Goal: Task Accomplishment & Management: Use online tool/utility

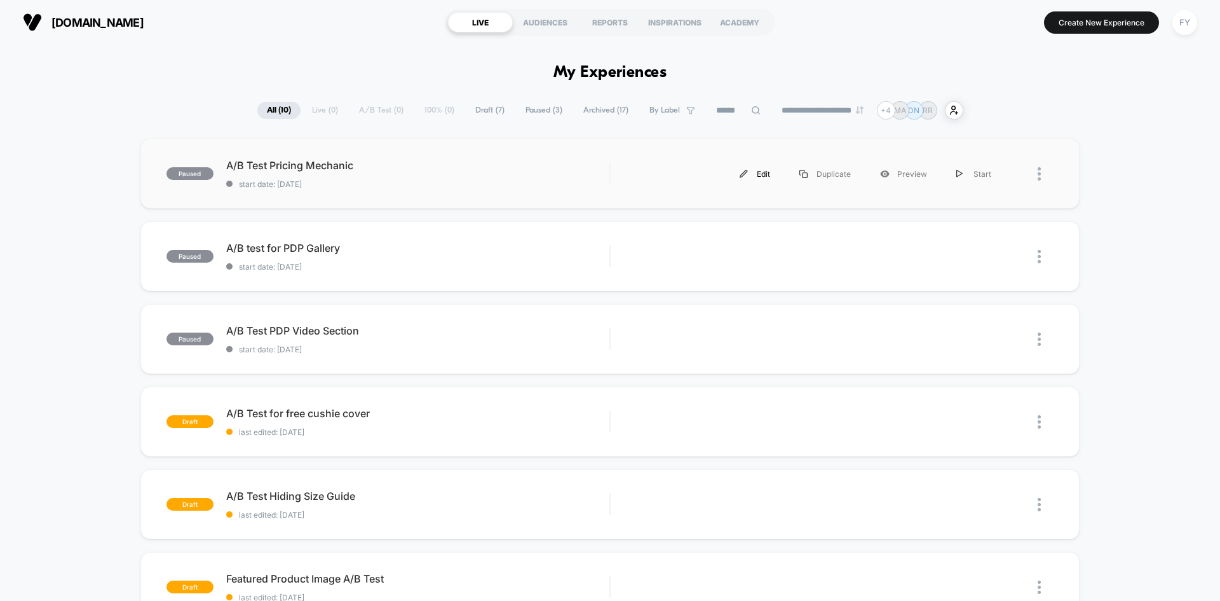
click at [766, 175] on div "Edit" at bounding box center [755, 174] width 60 height 29
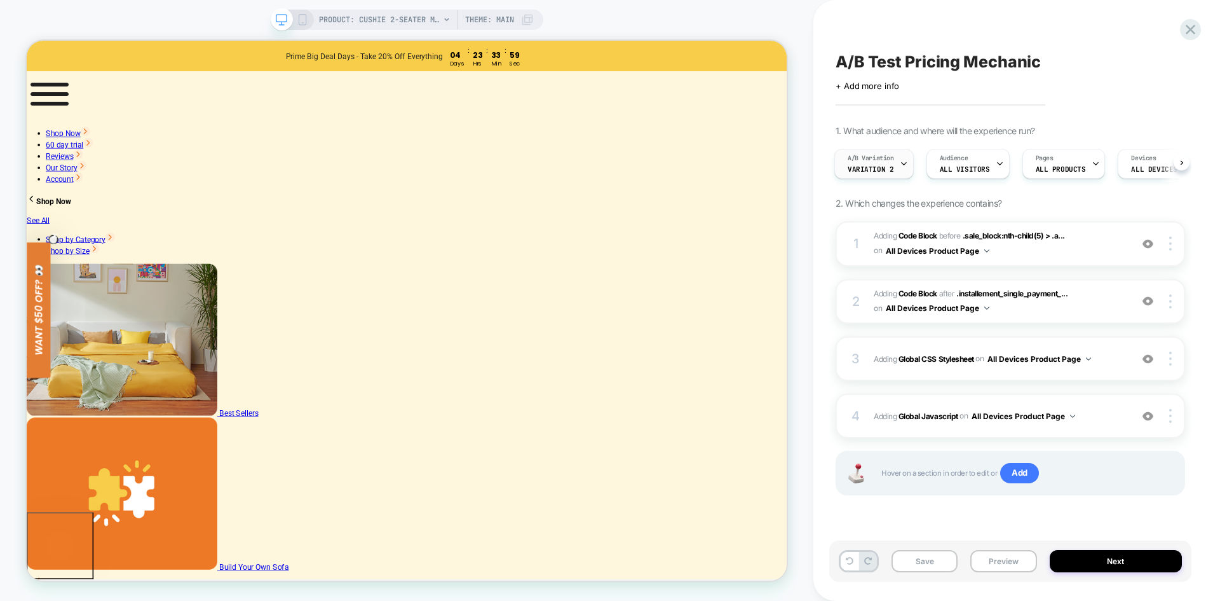
click at [892, 156] on span "A/B Variation" at bounding box center [871, 158] width 46 height 9
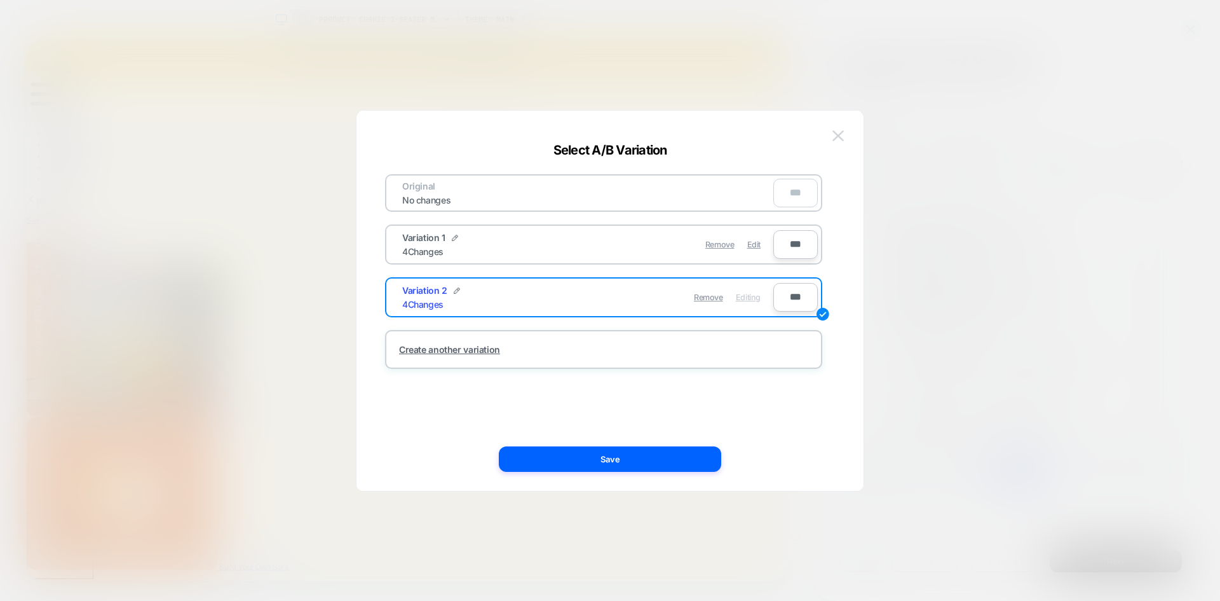
click at [842, 130] on img at bounding box center [838, 135] width 11 height 11
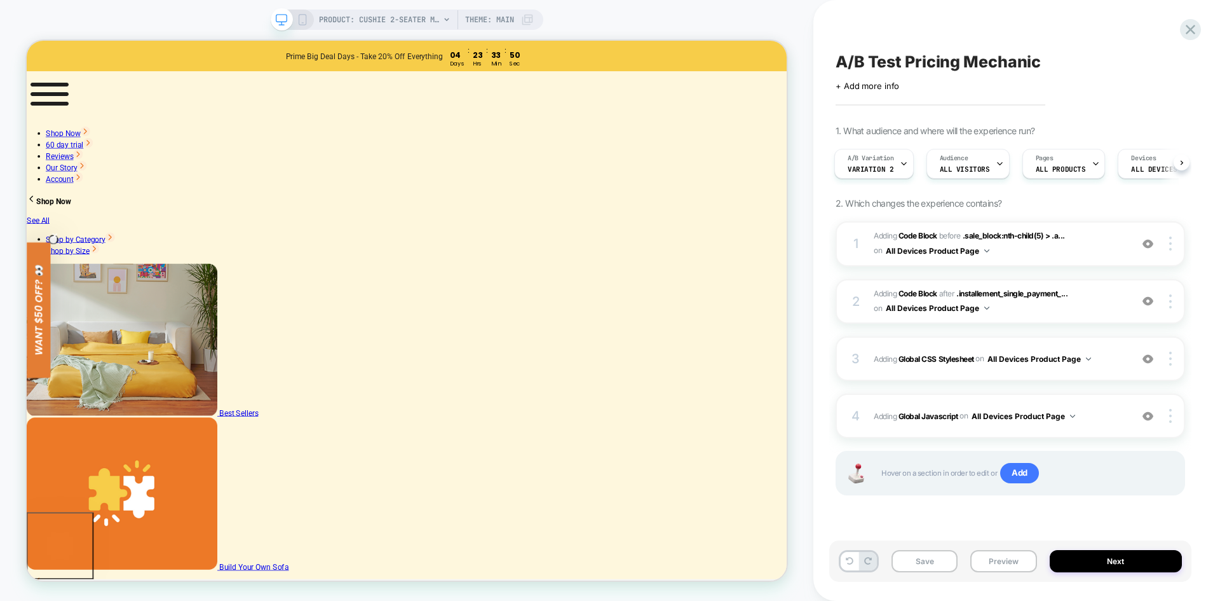
click at [303, 22] on icon at bounding box center [302, 19] width 11 height 11
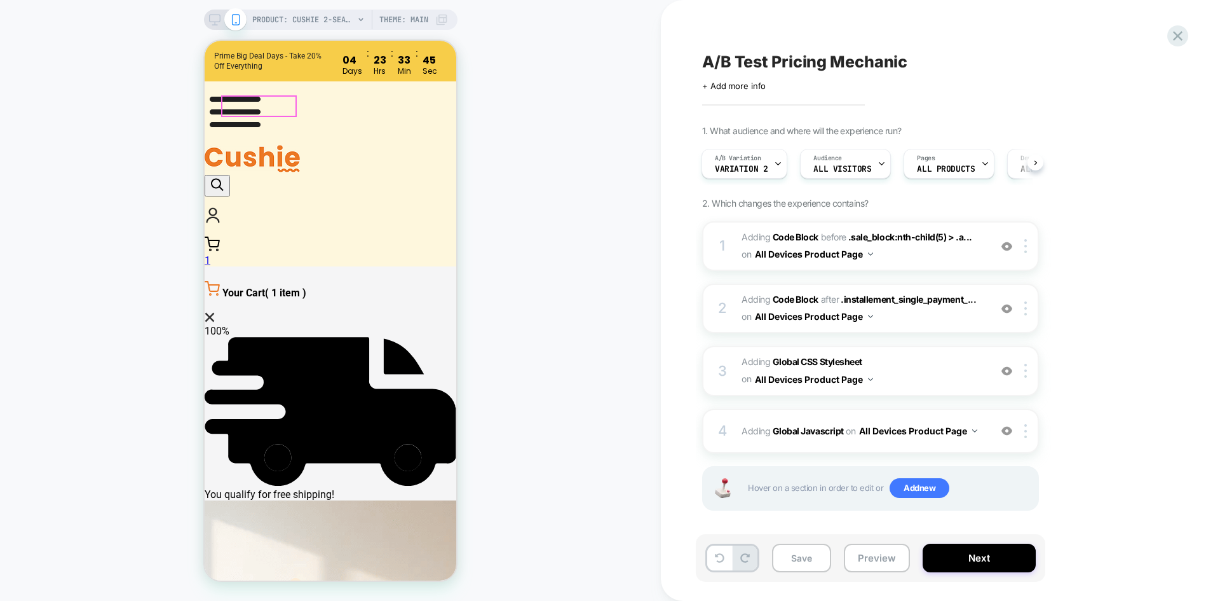
click at [236, 106] on img at bounding box center [235, 111] width 61 height 61
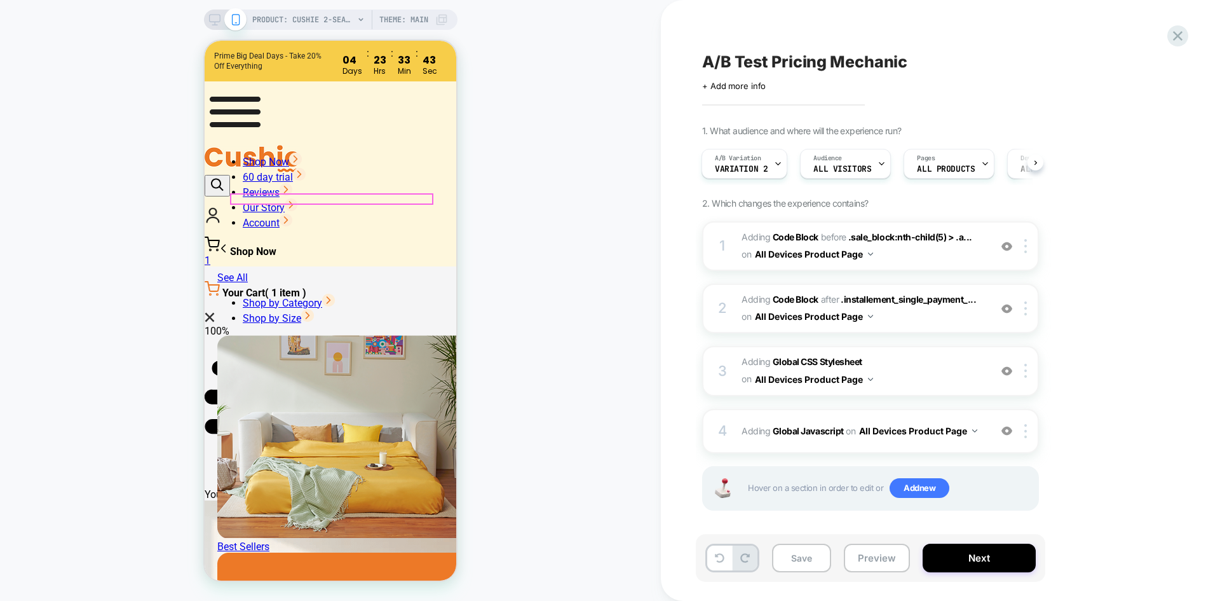
click at [302, 168] on link "Shop Now" at bounding box center [272, 162] width 59 height 12
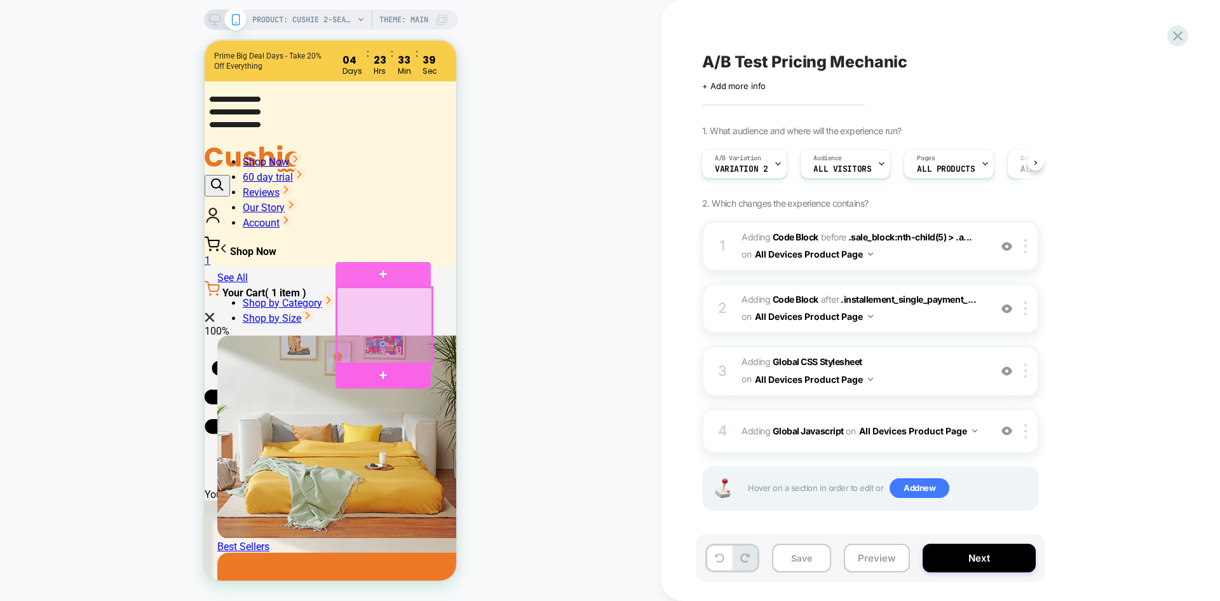
click at [379, 329] on div at bounding box center [384, 325] width 95 height 76
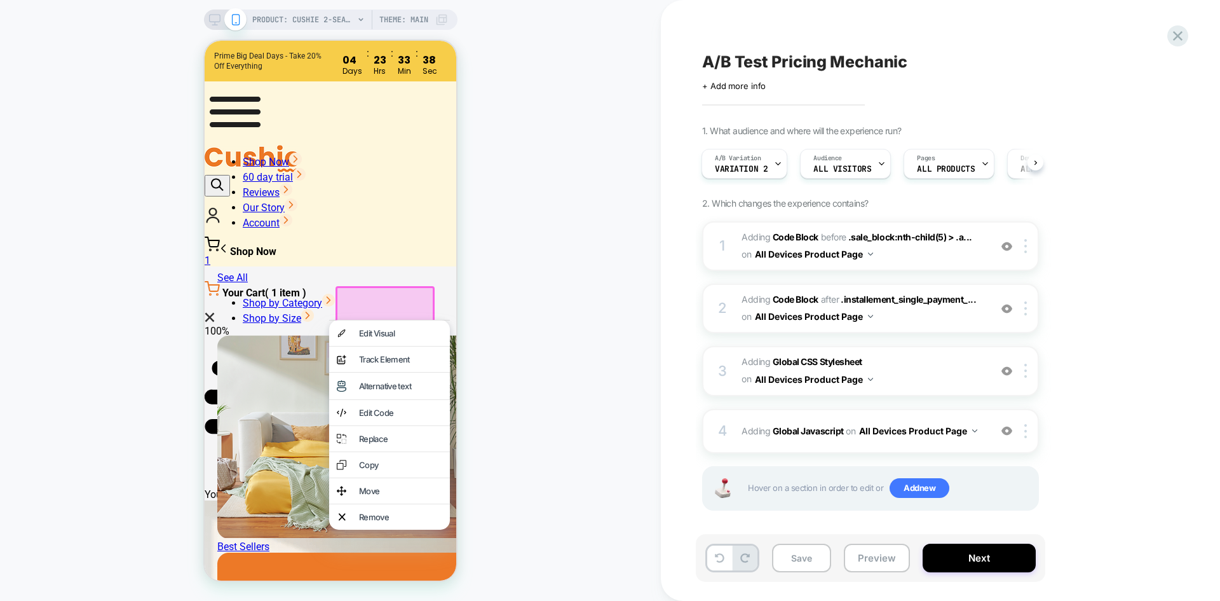
click at [390, 308] on div at bounding box center [385, 326] width 99 height 80
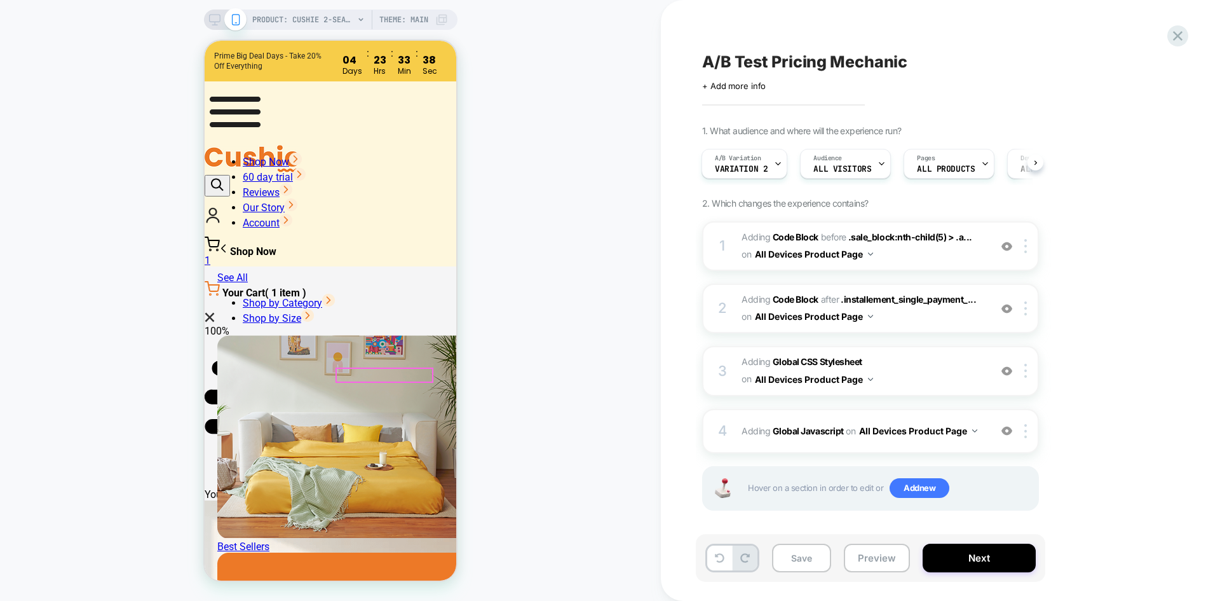
click at [275, 334] on img at bounding box center [344, 435] width 254 height 203
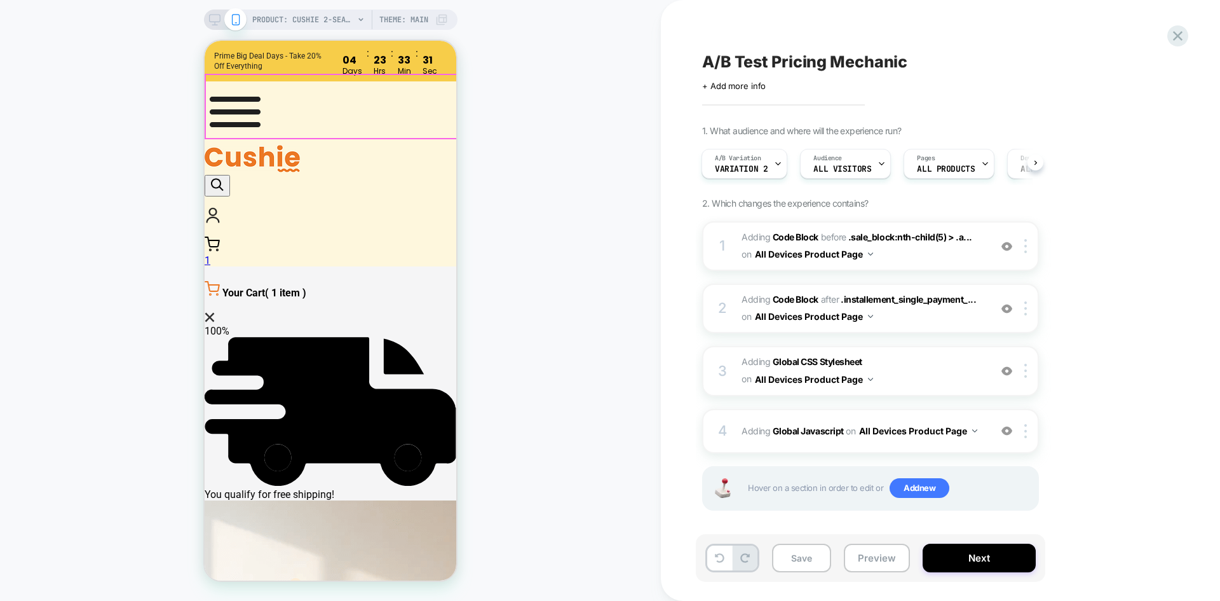
click at [215, 98] on header "Shop Now 60 day trial Reviews Ottoman Sofa Set" at bounding box center [331, 173] width 252 height 185
click at [225, 105] on img at bounding box center [235, 111] width 61 height 61
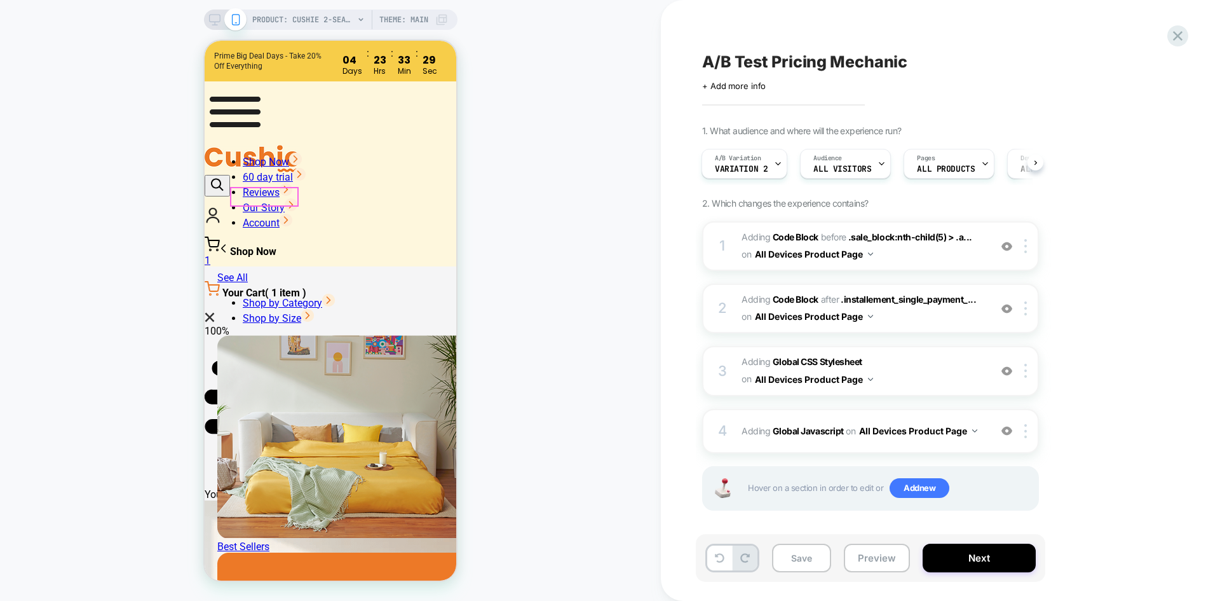
click at [242, 242] on h4 "Shop Now" at bounding box center [330, 249] width 226 height 15
click at [304, 168] on li "Shop Now" at bounding box center [343, 160] width 201 height 15
click at [302, 168] on link "Shop Now" at bounding box center [272, 162] width 59 height 12
click at [297, 297] on link "Shop by Category" at bounding box center [289, 303] width 92 height 12
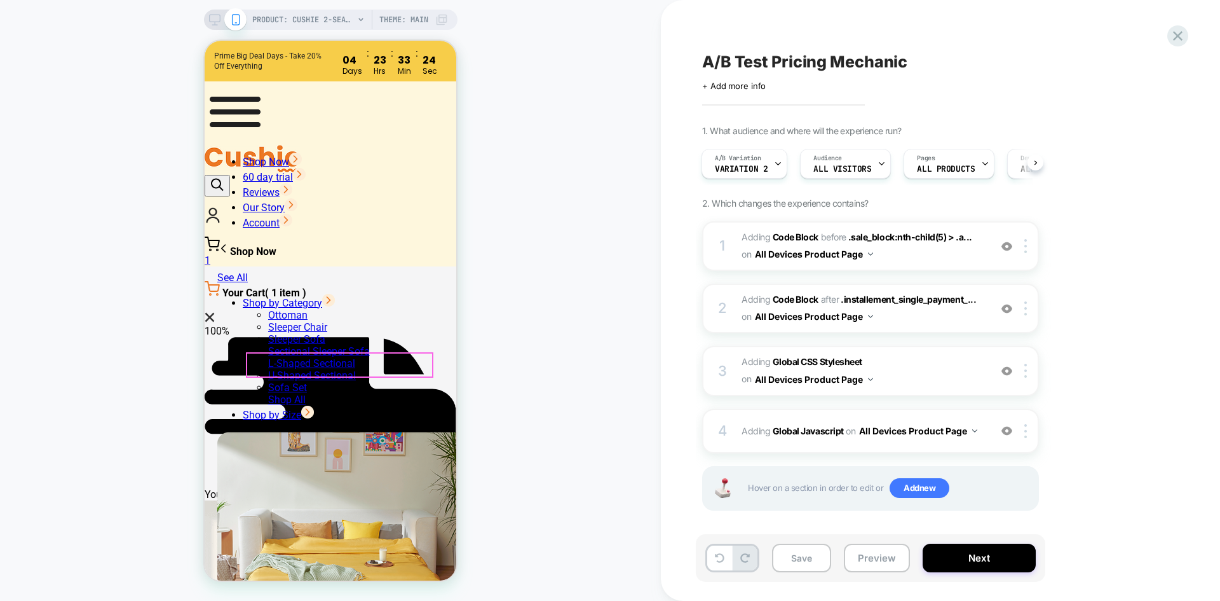
click at [299, 357] on link "Sectional Sleeper Sofa" at bounding box center [319, 351] width 102 height 12
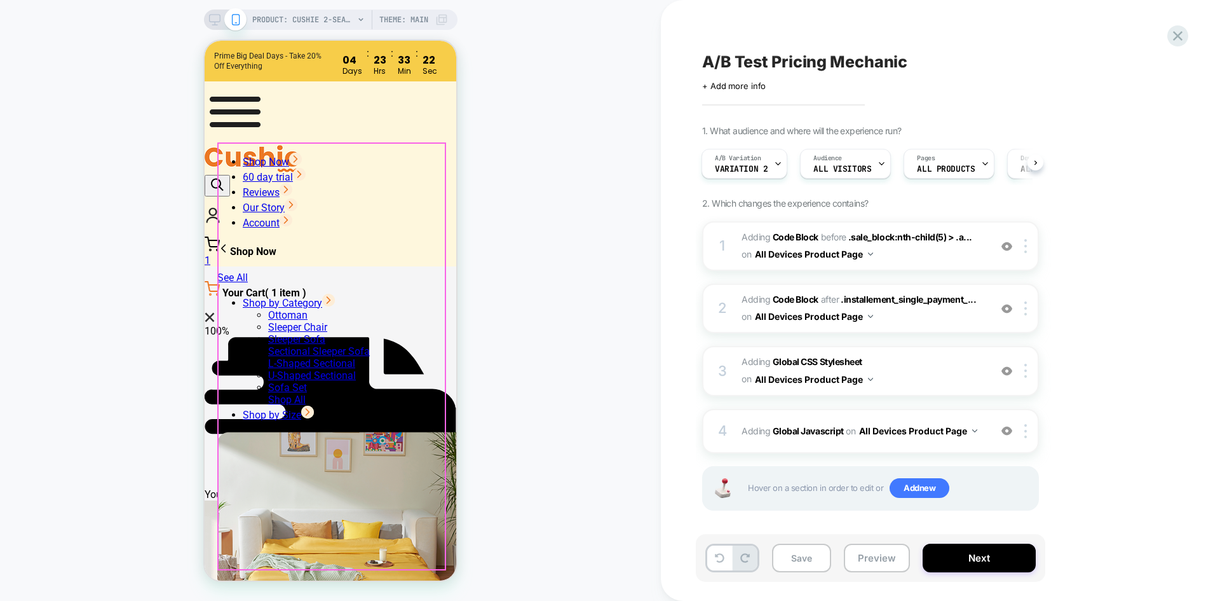
click at [417, 151] on div "Shop Now 60 day trial Reviews Our Story Ottoman" at bounding box center [330, 354] width 226 height 425
click at [411, 145] on div "Shop Now 60 day trial Reviews Our Story" at bounding box center [331, 145] width 252 height 0
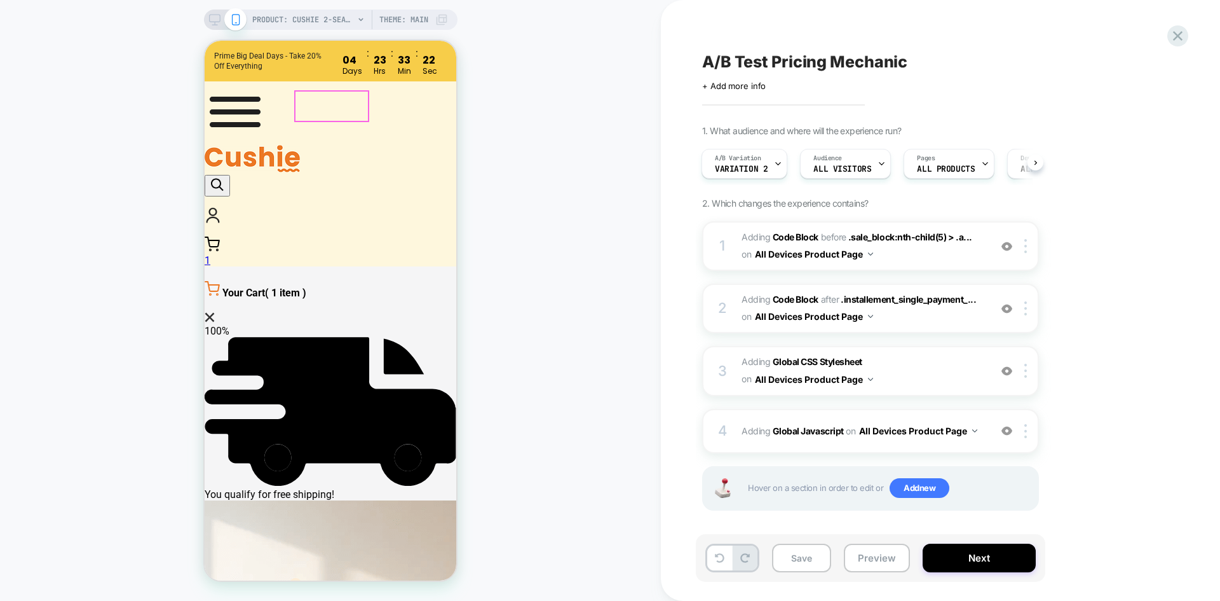
click at [300, 145] on img at bounding box center [252, 158] width 95 height 27
click at [882, 555] on button "Preview" at bounding box center [877, 557] width 66 height 29
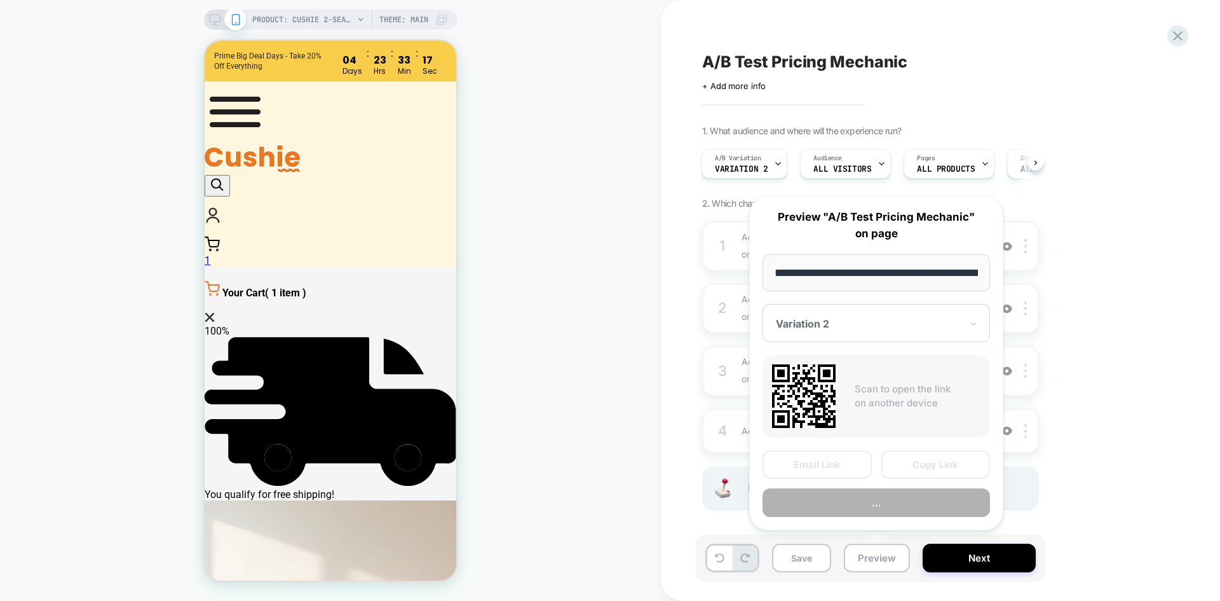
scroll to position [0, 292]
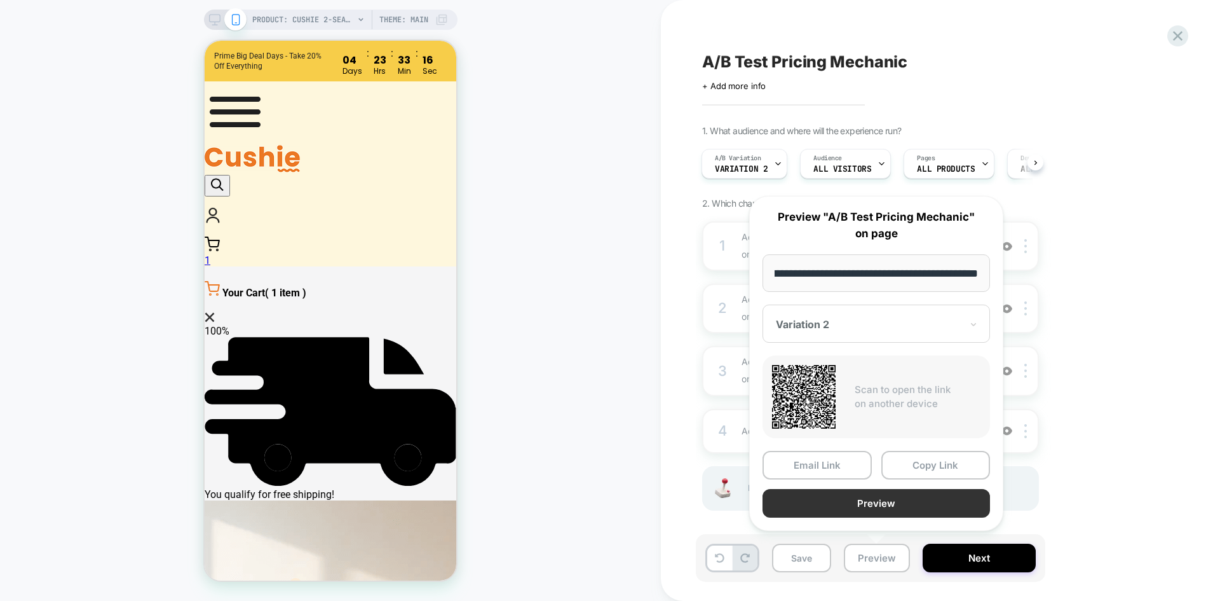
click at [871, 511] on button "Preview" at bounding box center [877, 503] width 228 height 29
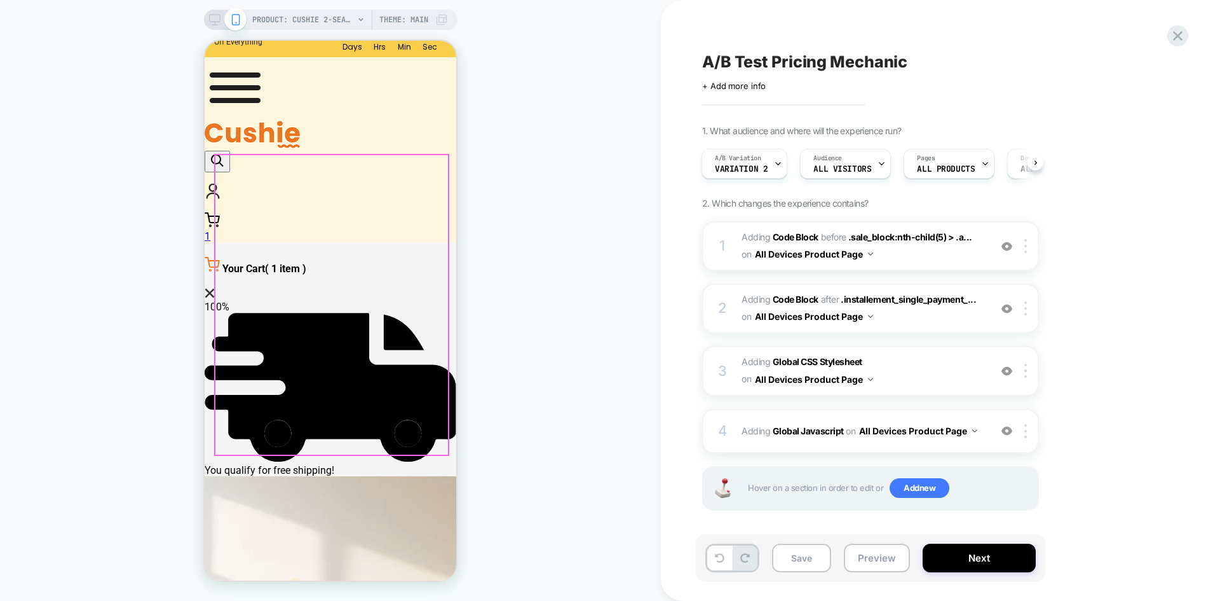
scroll to position [0, 0]
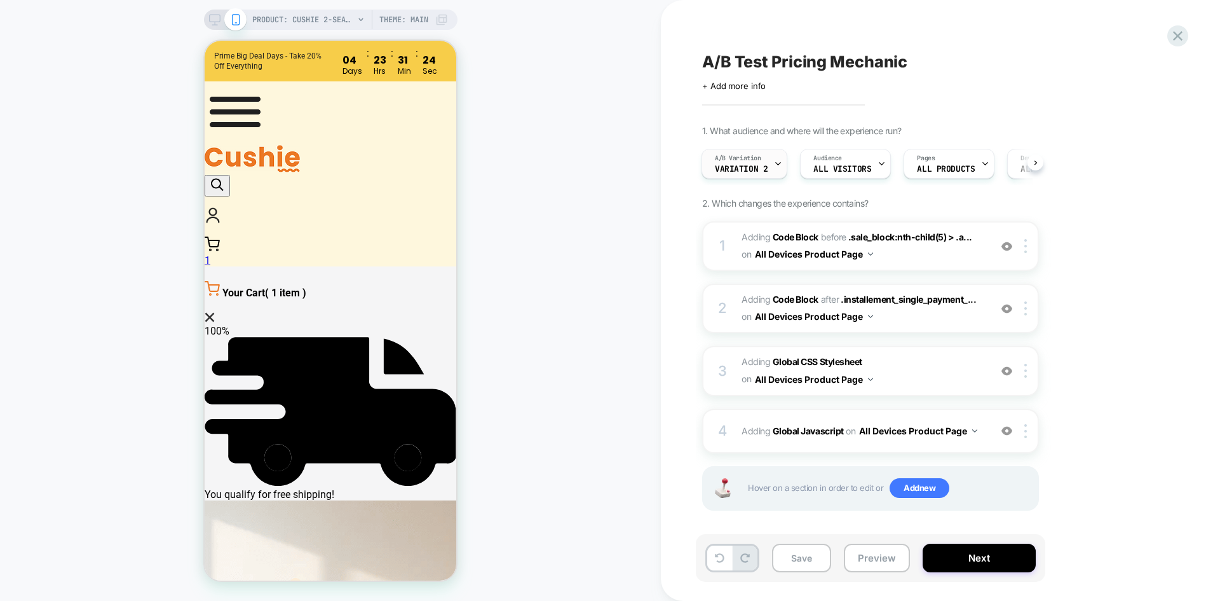
click at [754, 165] on span "Variation 2" at bounding box center [741, 169] width 53 height 9
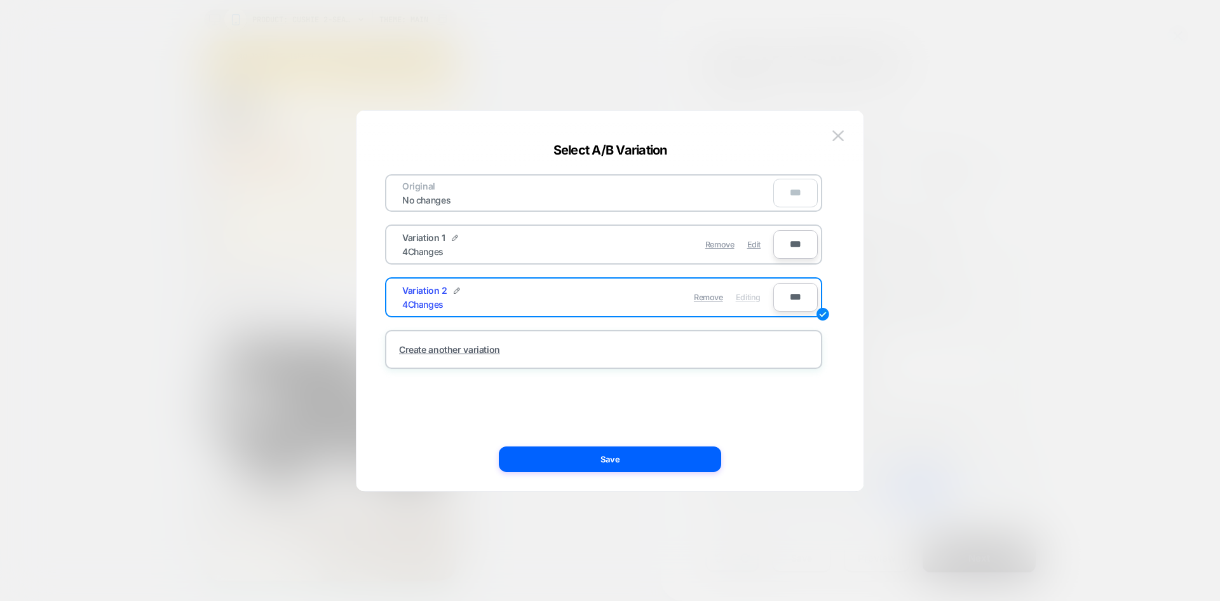
click at [484, 187] on div "Original No changes ***" at bounding box center [603, 192] width 437 height 37
click at [442, 199] on div "No changes" at bounding box center [427, 199] width 74 height 11
drag, startPoint x: 841, startPoint y: 134, endPoint x: 848, endPoint y: 166, distance: 32.5
click at [841, 135] on img at bounding box center [838, 135] width 11 height 11
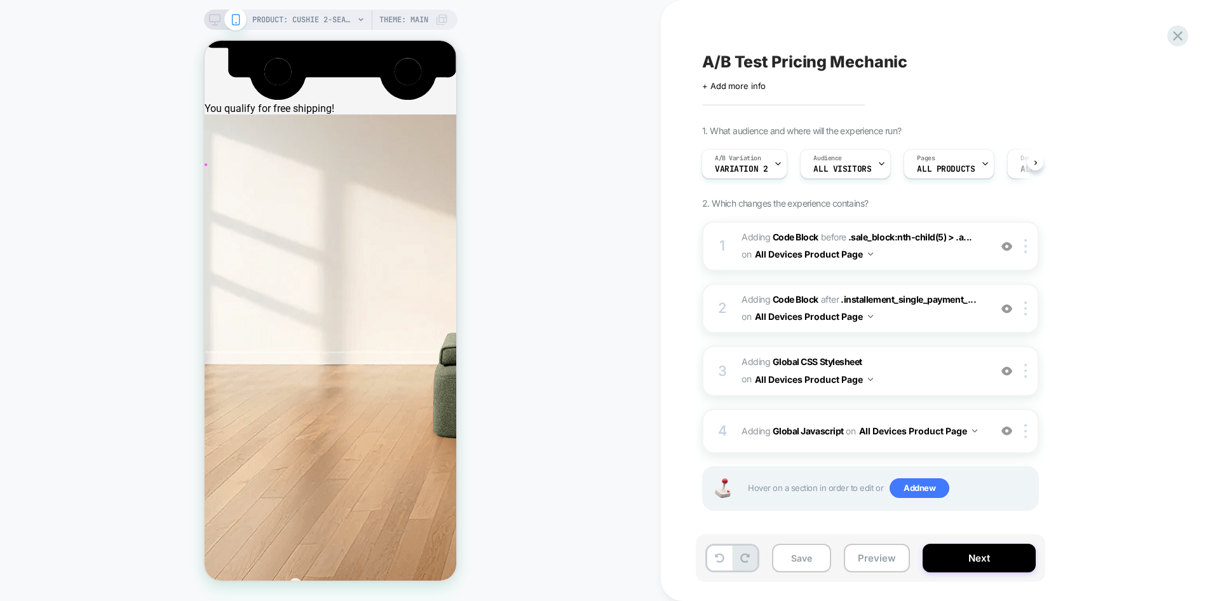
scroll to position [381, 0]
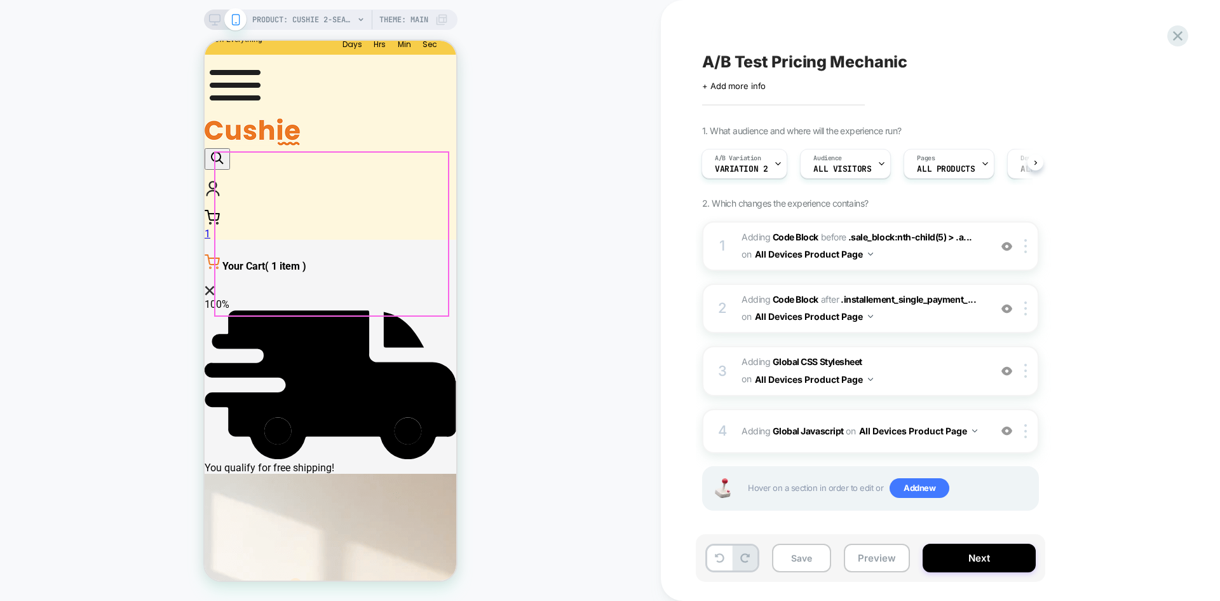
scroll to position [0, 0]
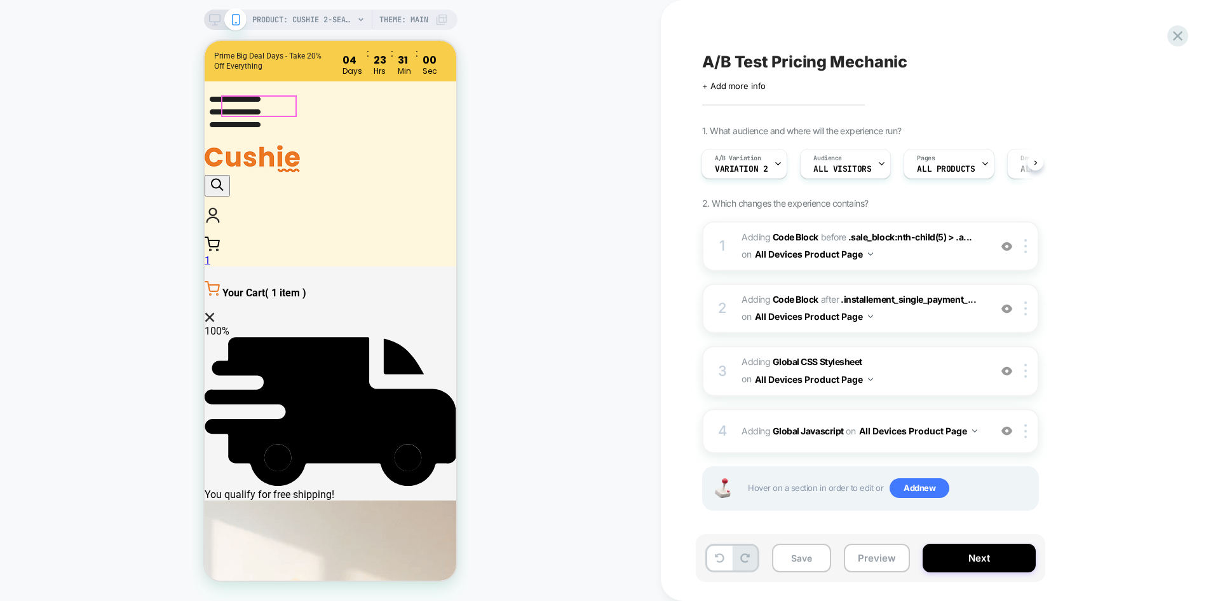
click at [240, 108] on div at bounding box center [331, 113] width 252 height 64
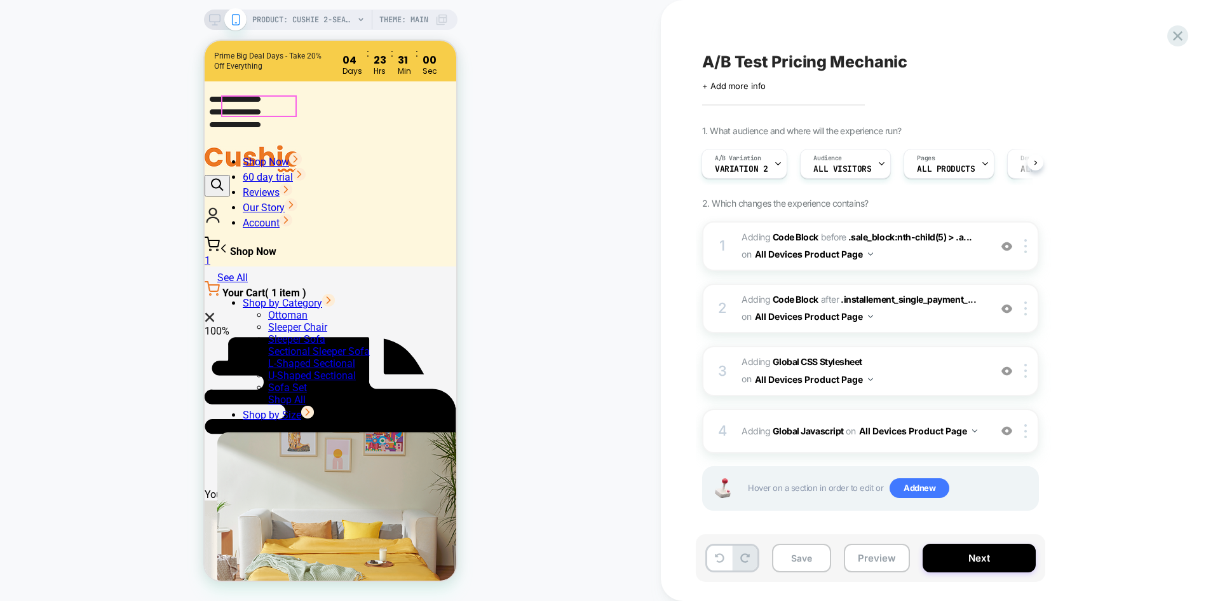
click at [233, 106] on img at bounding box center [235, 111] width 61 height 61
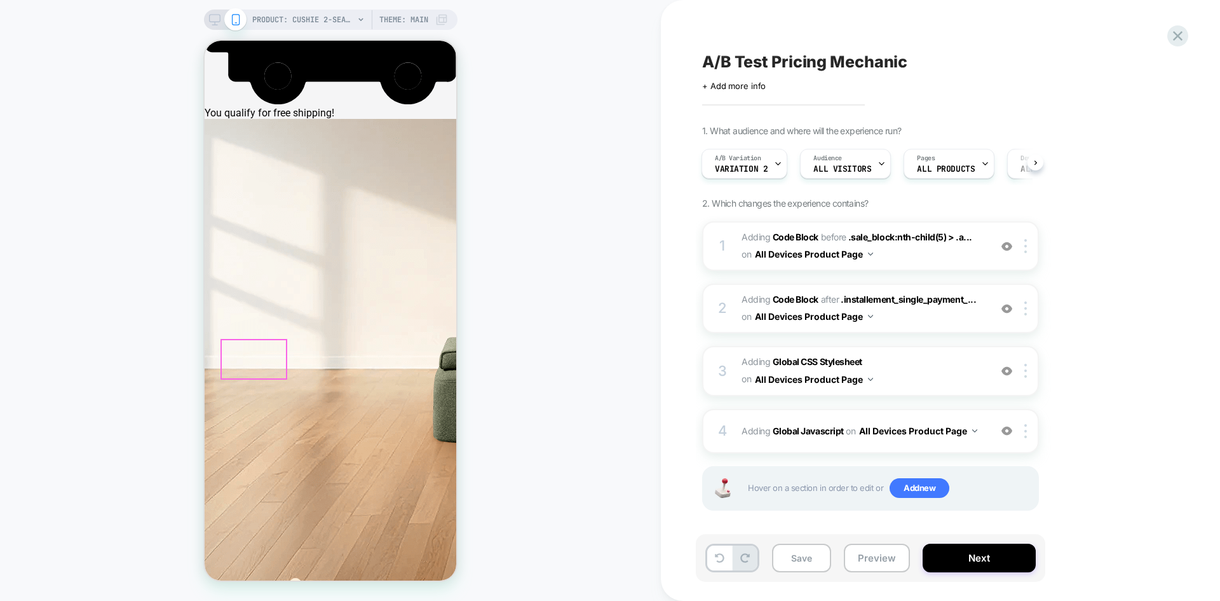
click at [351, 358] on div at bounding box center [331, 359] width 64 height 38
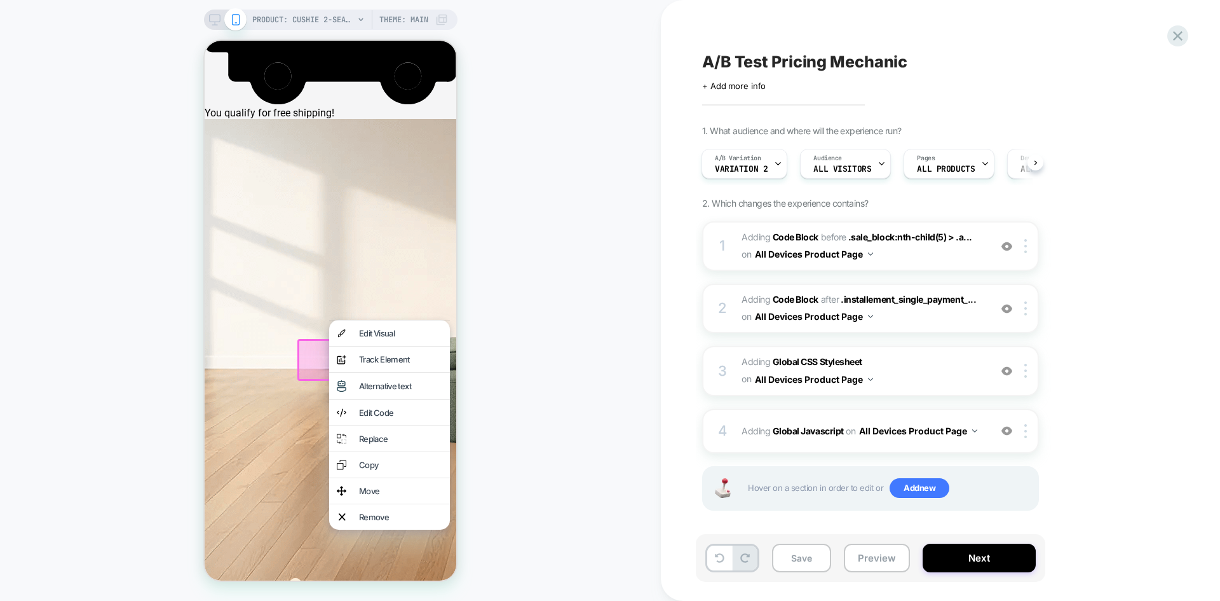
click at [315, 355] on div at bounding box center [331, 360] width 68 height 42
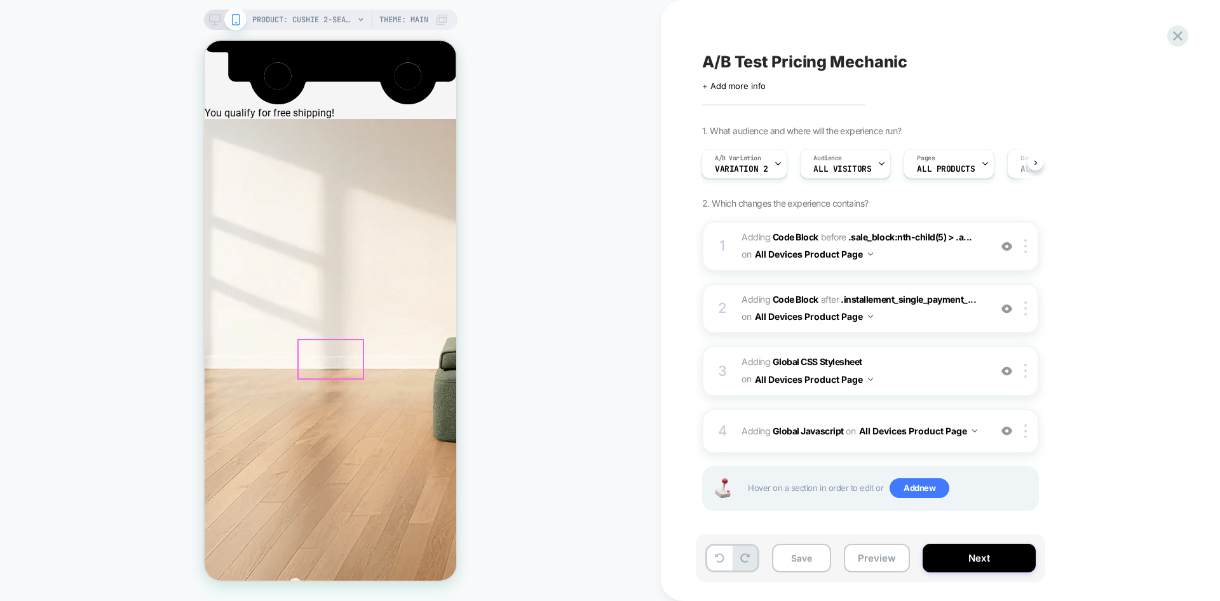
click at [317, 358] on div at bounding box center [331, 359] width 64 height 38
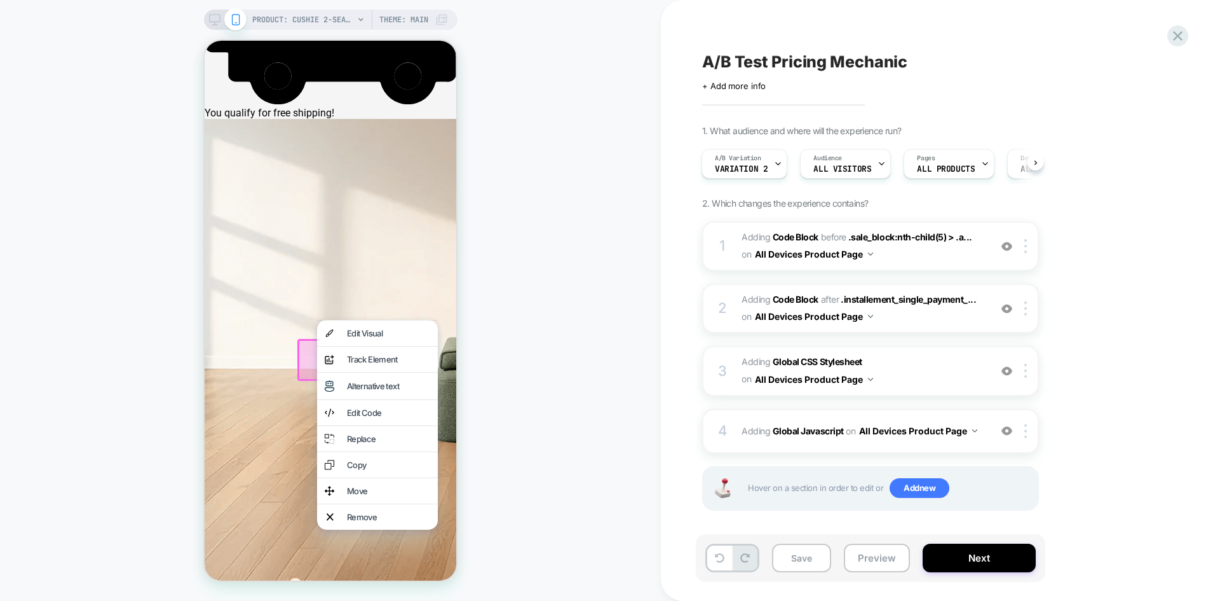
click at [309, 356] on div at bounding box center [331, 360] width 68 height 42
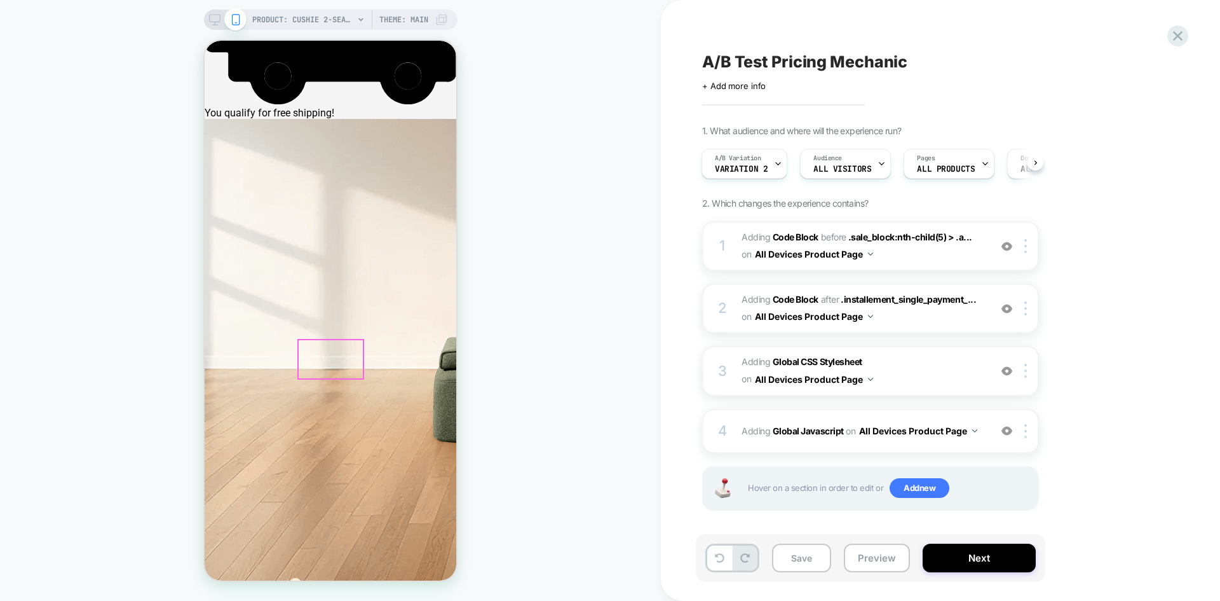
type input "**********"
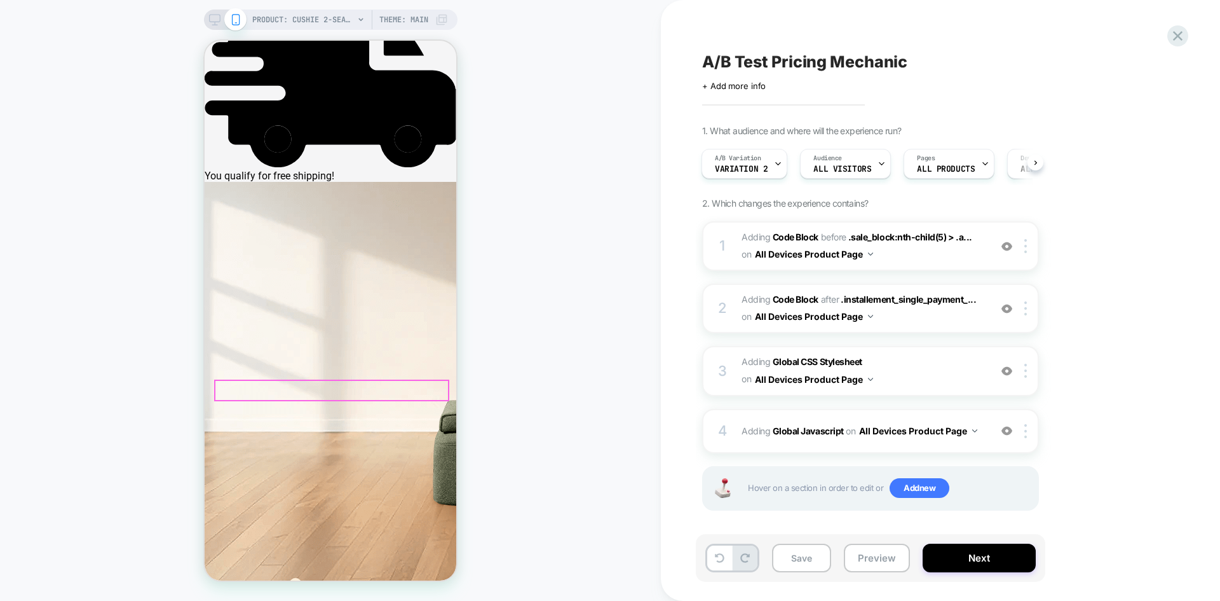
scroll to position [318, 0]
